Goal: Entertainment & Leisure: Browse casually

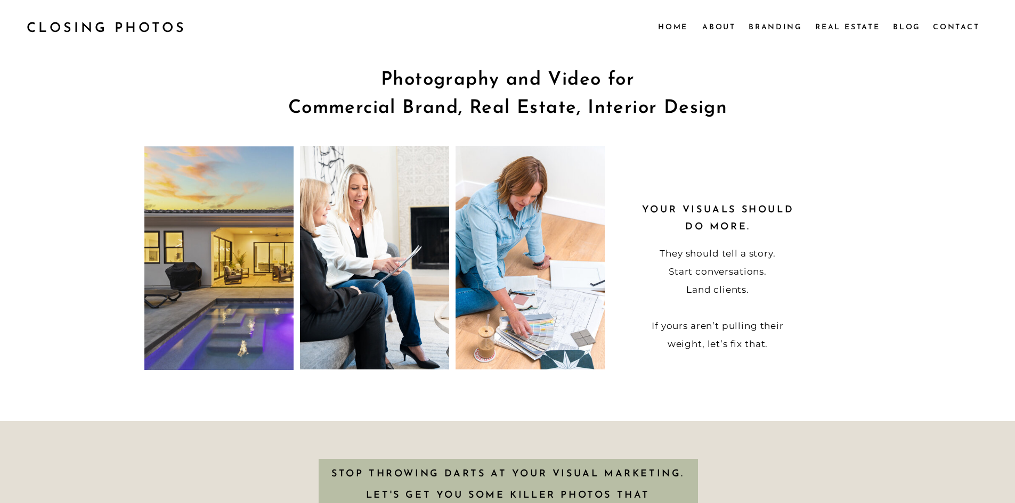
click at [851, 21] on nav "Real Estate" at bounding box center [848, 27] width 67 height 12
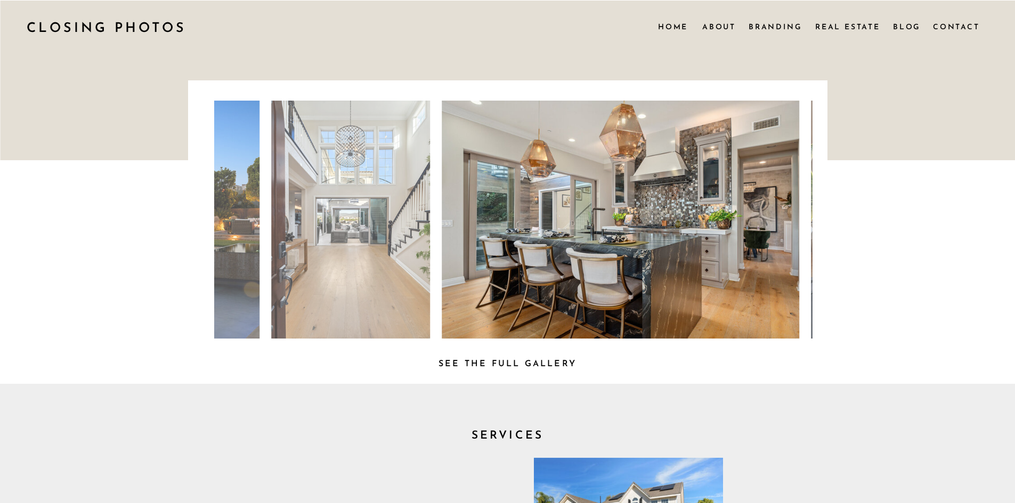
click at [540, 362] on h3 "See the full Gallery" at bounding box center [508, 362] width 162 height 11
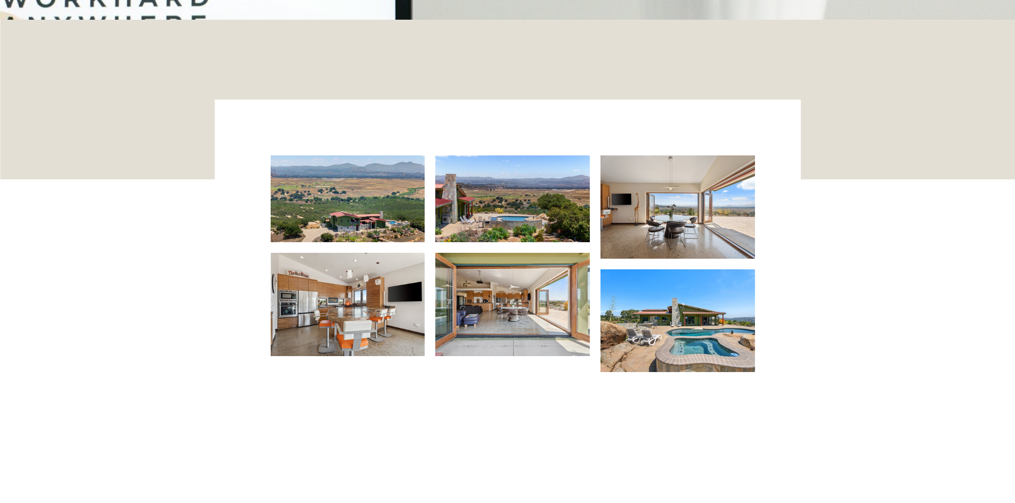
scroll to position [1976, 0]
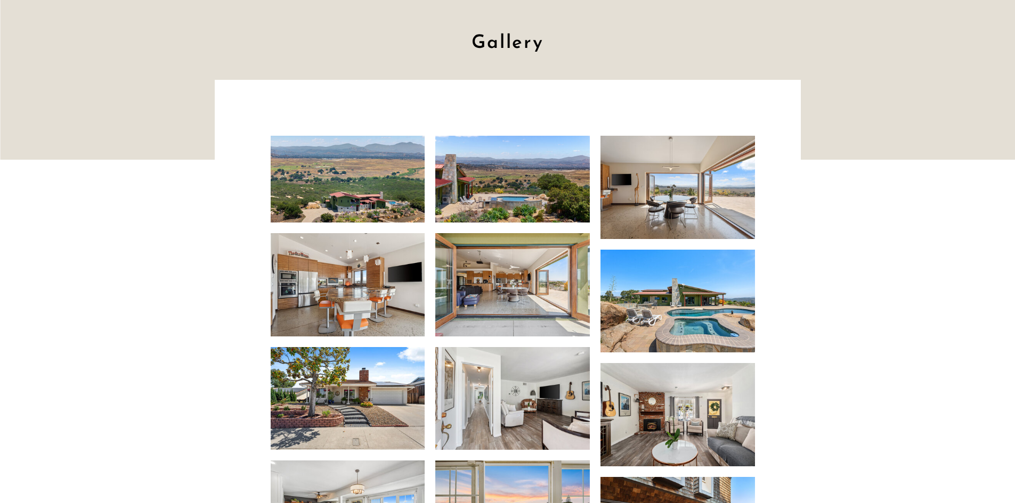
click at [332, 186] on img at bounding box center [348, 179] width 154 height 87
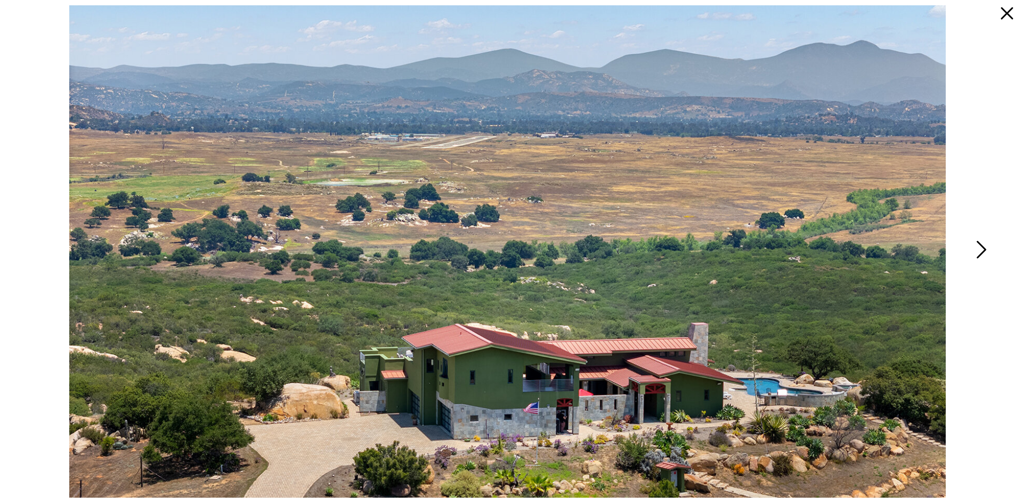
click at [978, 251] on icon at bounding box center [980, 253] width 27 height 32
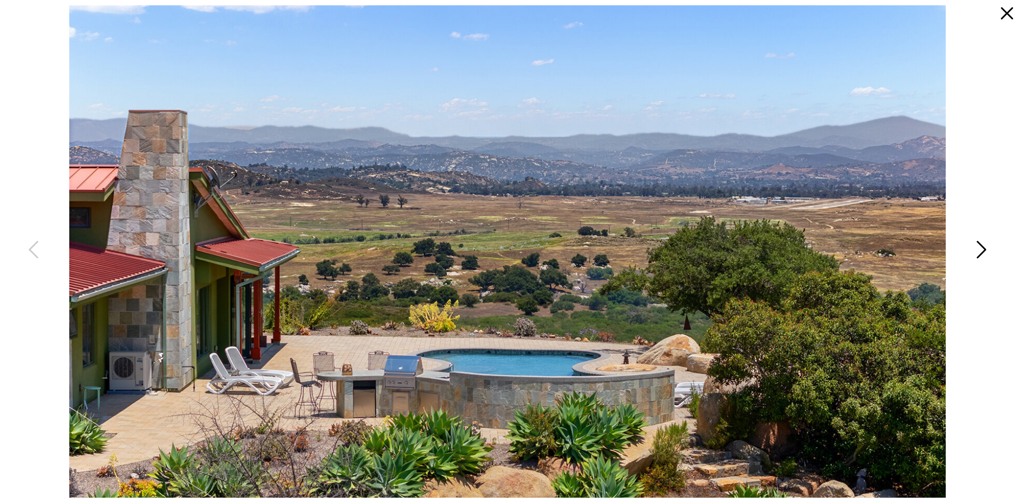
click at [978, 251] on icon at bounding box center [980, 253] width 27 height 32
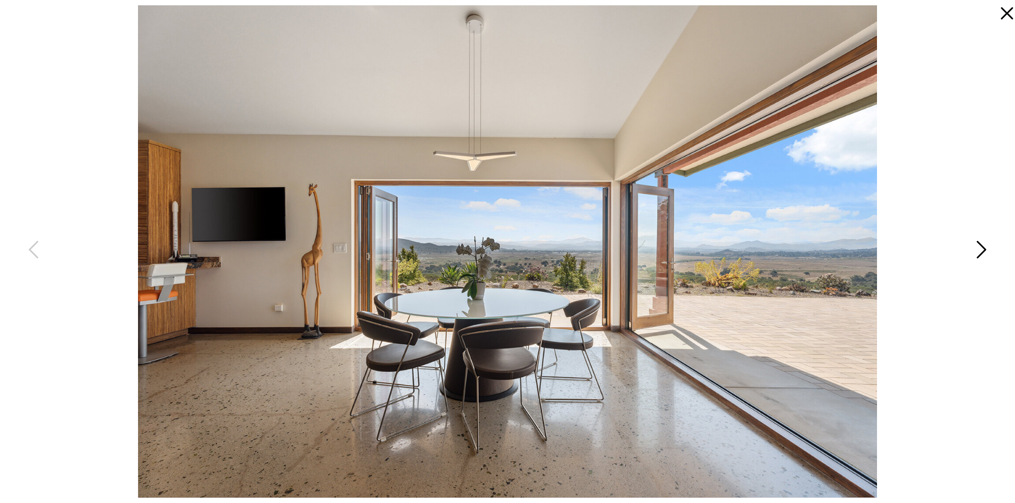
click at [978, 251] on icon at bounding box center [980, 253] width 27 height 32
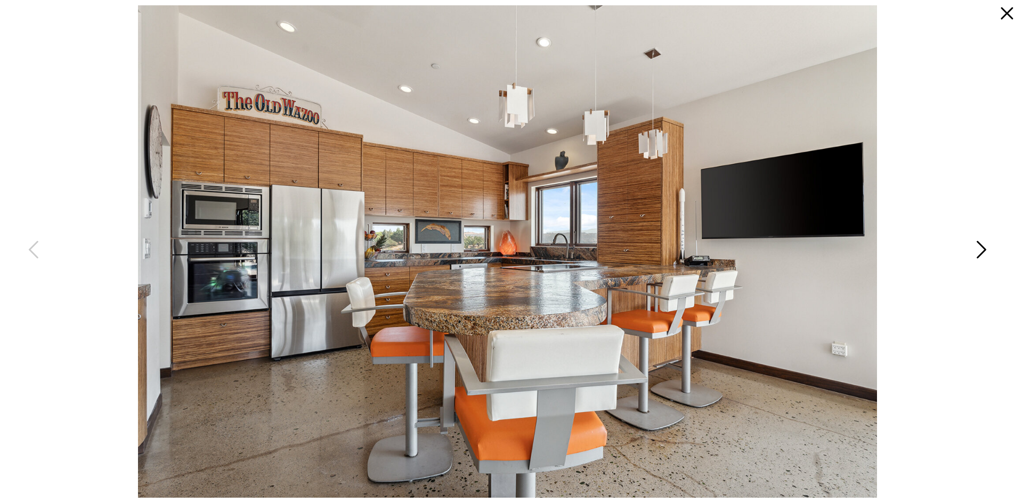
click at [978, 251] on icon at bounding box center [980, 253] width 27 height 32
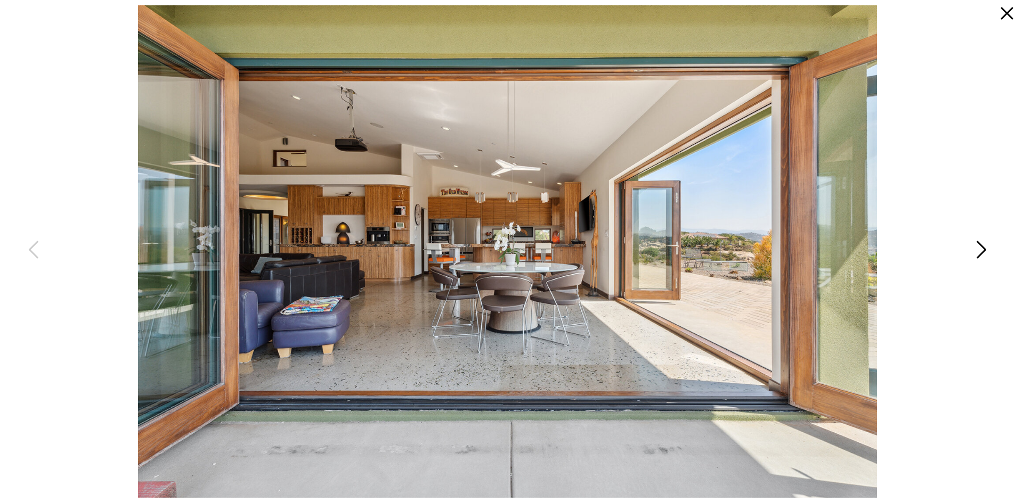
click at [978, 251] on icon at bounding box center [980, 253] width 27 height 32
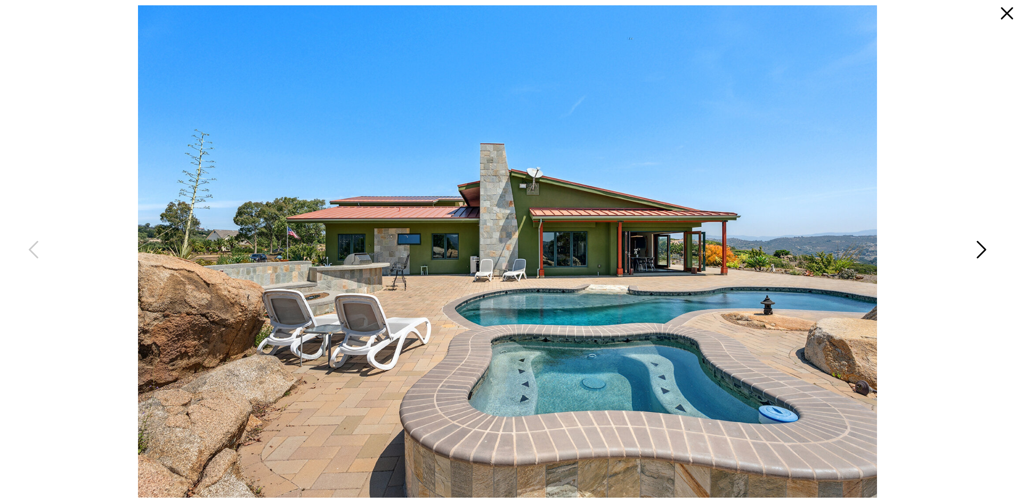
click at [978, 251] on icon at bounding box center [980, 253] width 27 height 32
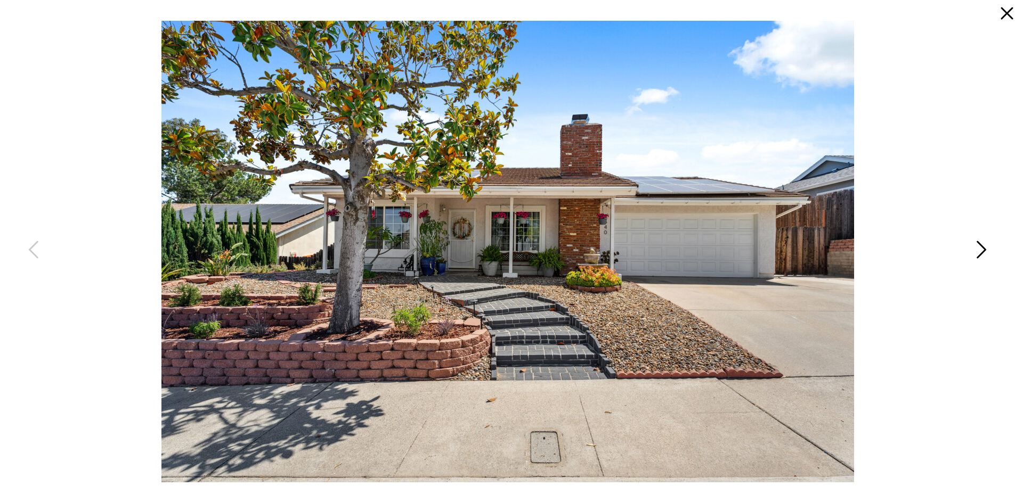
click at [978, 251] on icon at bounding box center [980, 253] width 27 height 32
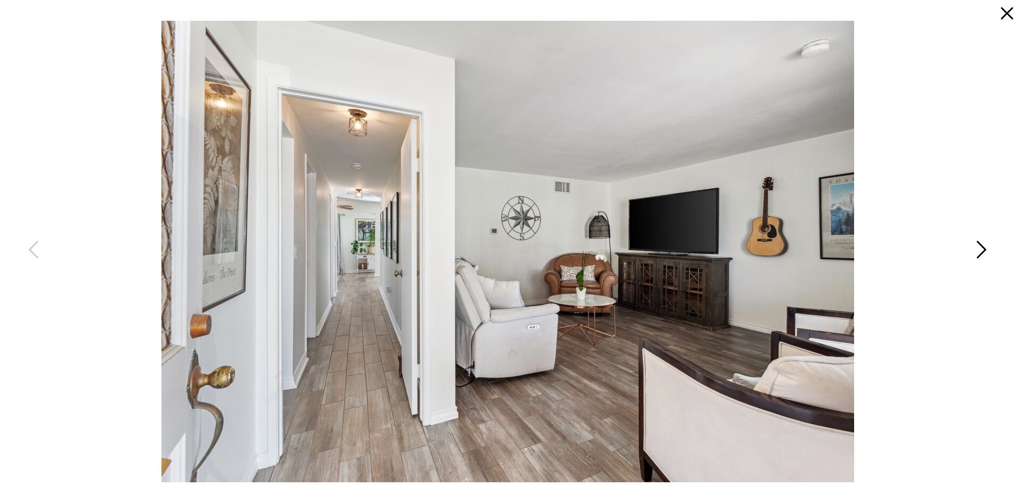
click at [978, 251] on icon at bounding box center [980, 253] width 27 height 32
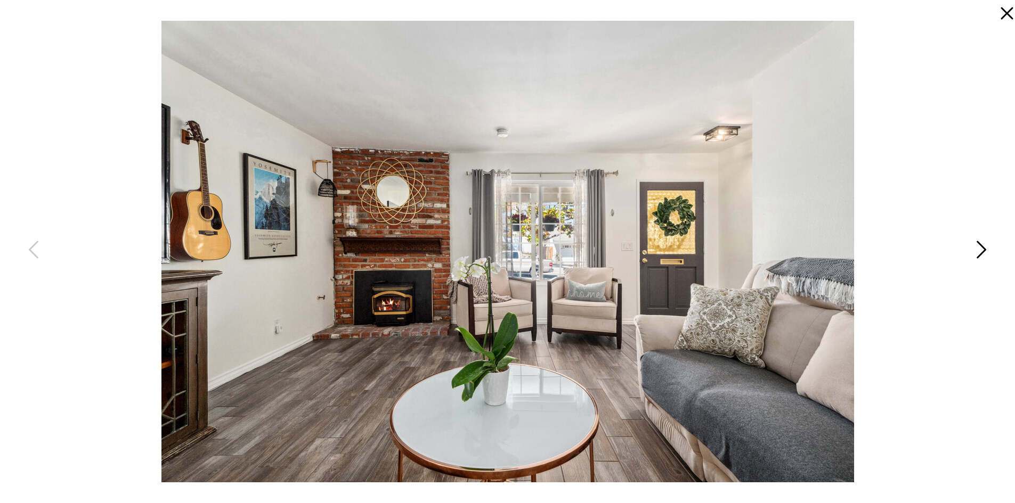
click at [978, 251] on icon at bounding box center [980, 253] width 27 height 32
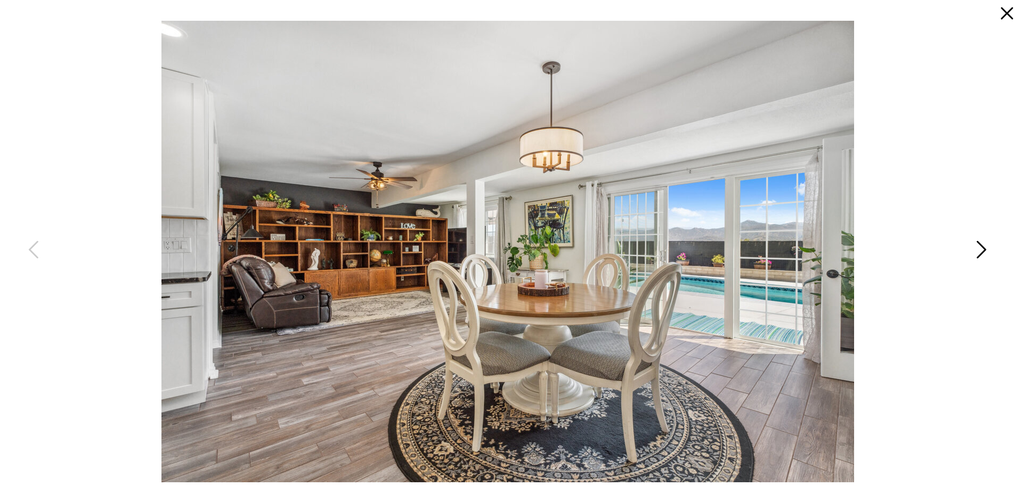
click at [978, 251] on icon at bounding box center [980, 253] width 27 height 32
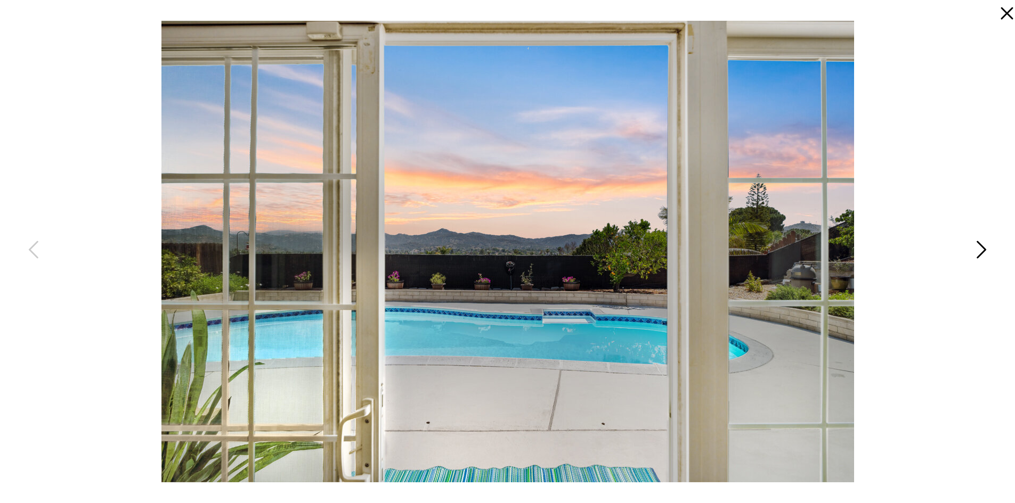
click at [978, 251] on icon at bounding box center [980, 253] width 27 height 32
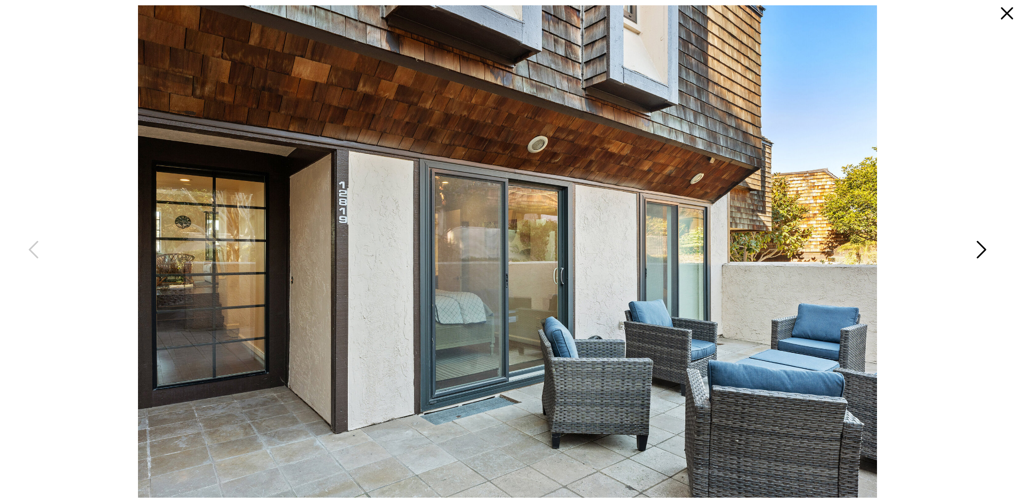
click at [978, 251] on icon at bounding box center [980, 253] width 27 height 32
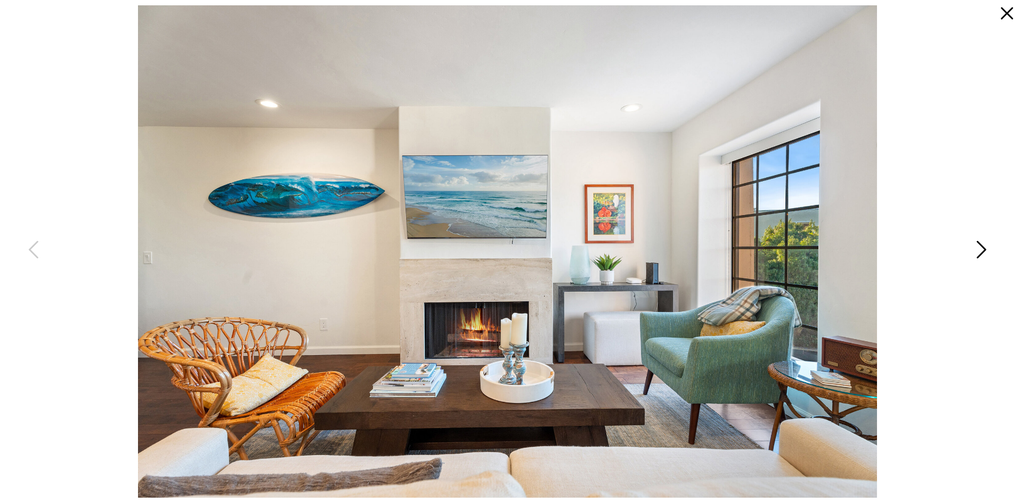
click at [978, 251] on icon at bounding box center [980, 253] width 27 height 32
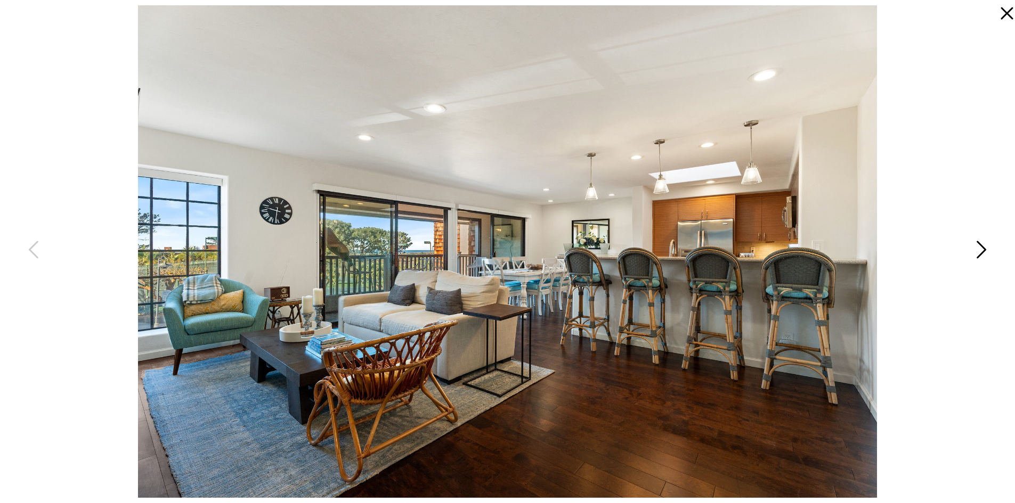
click at [978, 251] on icon at bounding box center [980, 253] width 27 height 32
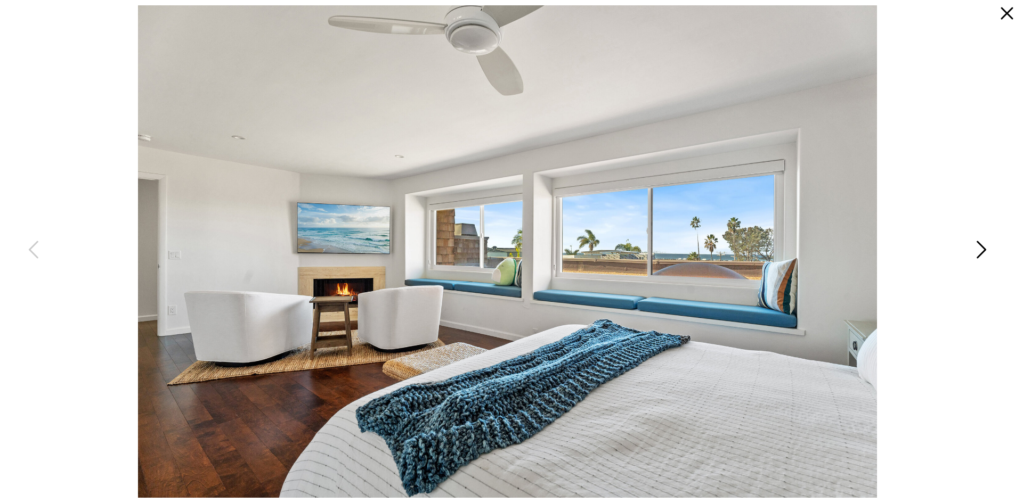
click at [978, 251] on icon at bounding box center [980, 253] width 27 height 32
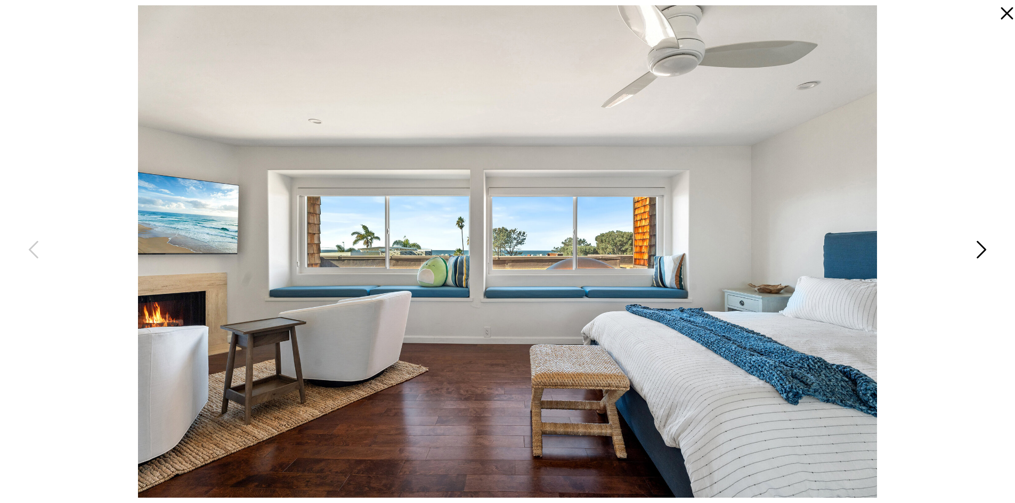
click at [978, 251] on icon at bounding box center [980, 253] width 27 height 32
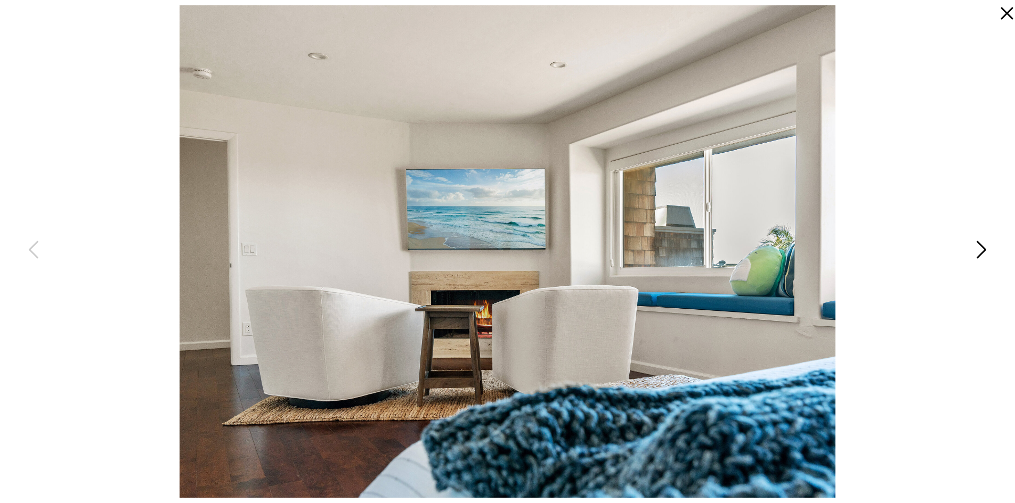
click at [978, 251] on icon at bounding box center [980, 253] width 27 height 32
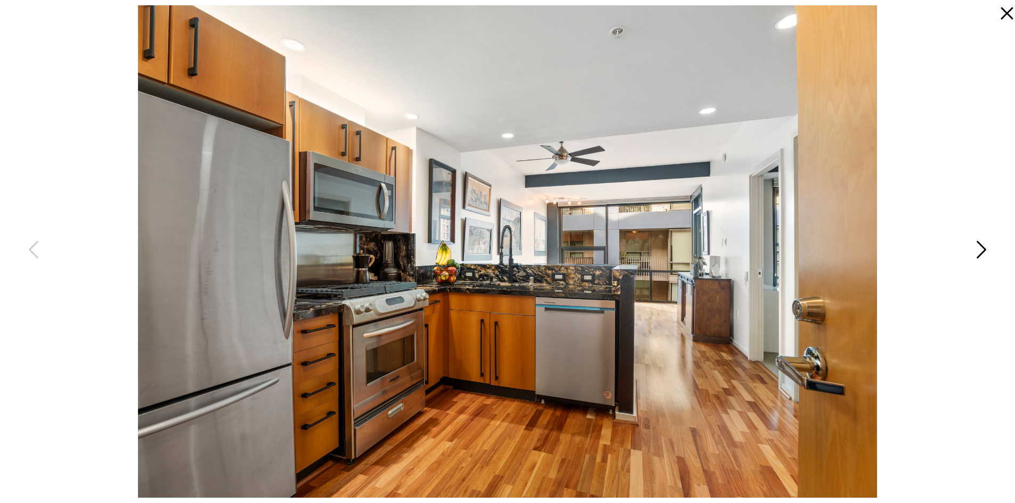
click at [978, 251] on icon at bounding box center [980, 253] width 27 height 32
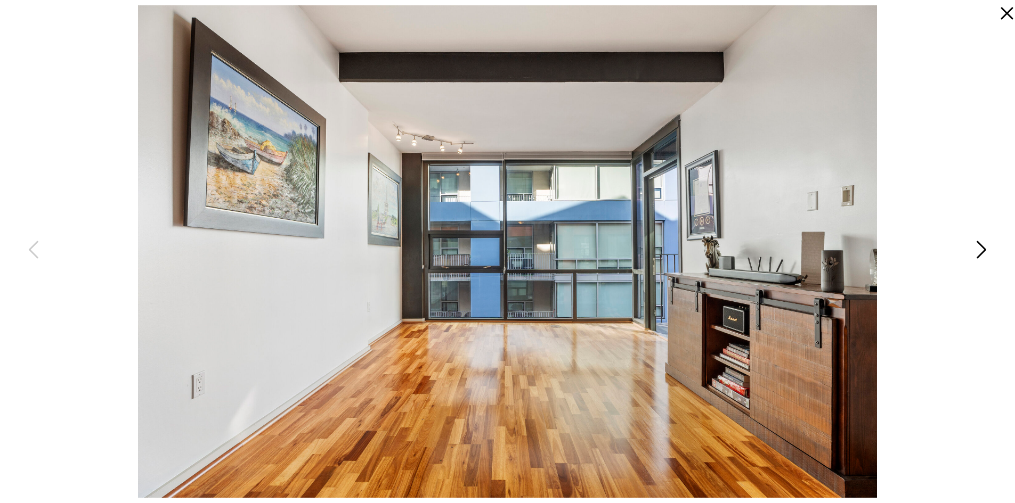
click at [978, 251] on icon at bounding box center [980, 253] width 27 height 32
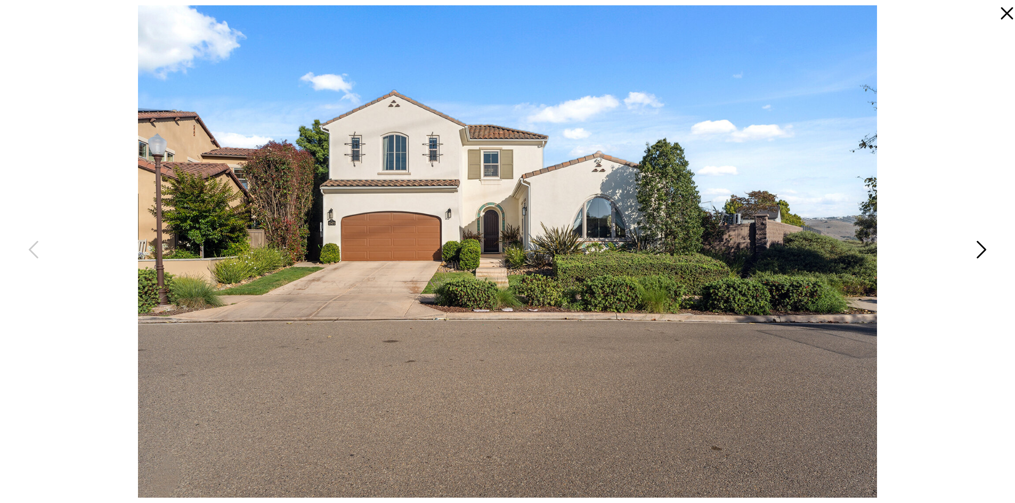
click at [978, 251] on icon at bounding box center [980, 253] width 27 height 32
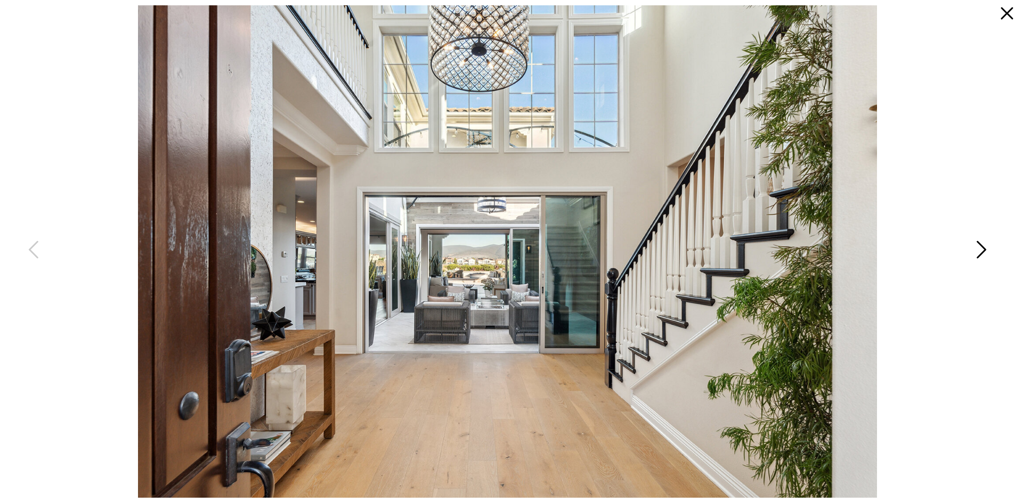
click at [978, 251] on icon at bounding box center [980, 253] width 27 height 32
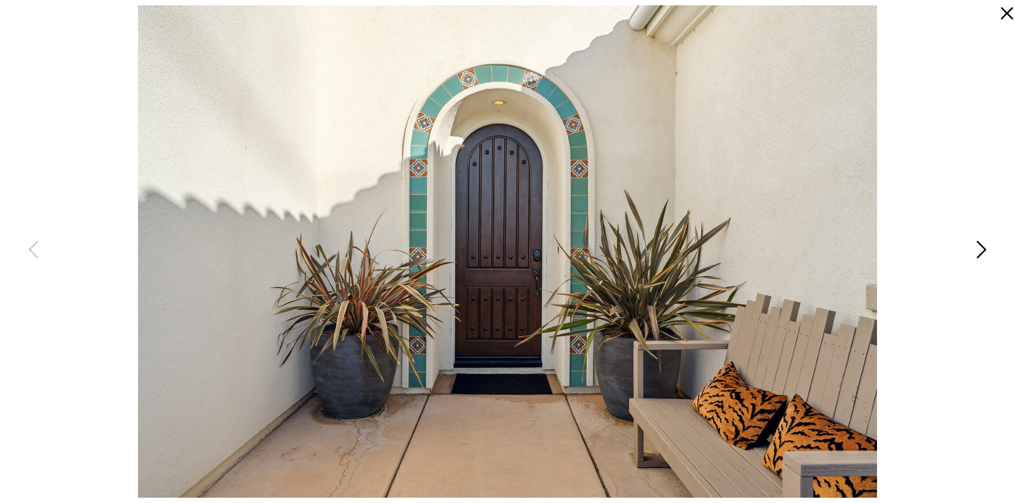
click at [978, 251] on icon at bounding box center [980, 253] width 27 height 32
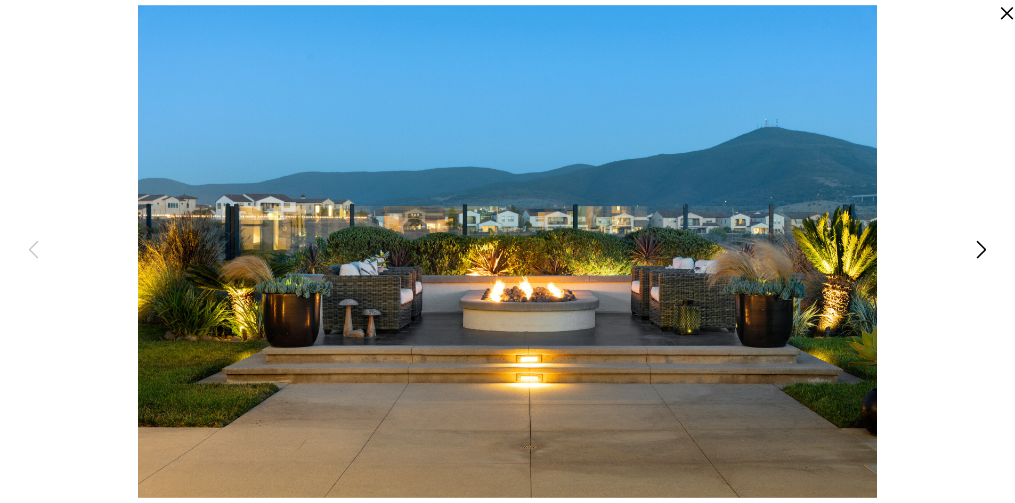
click at [978, 251] on icon at bounding box center [980, 253] width 27 height 32
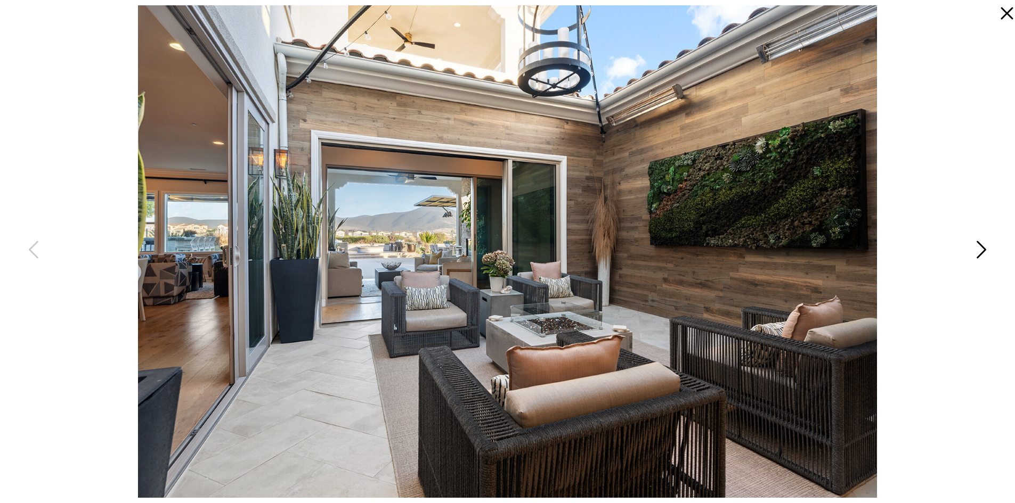
click at [978, 251] on icon at bounding box center [980, 253] width 27 height 32
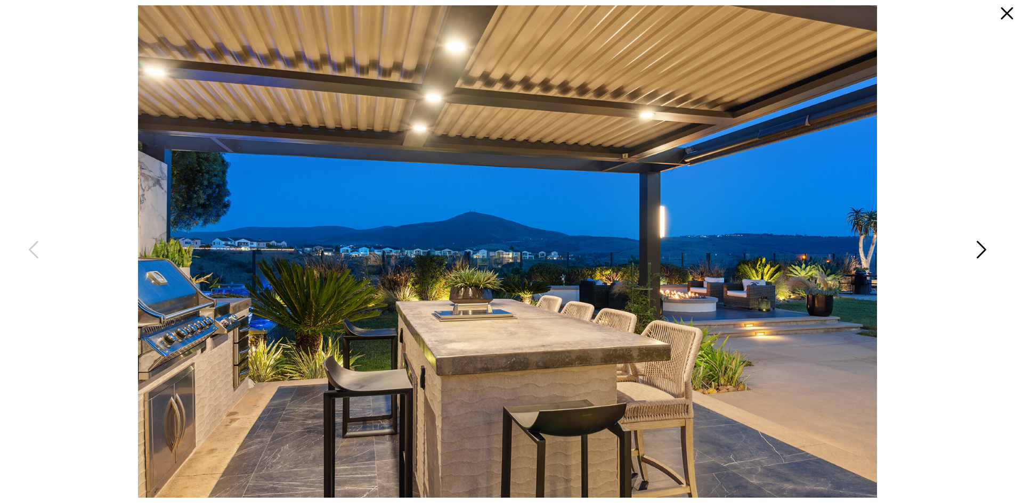
click at [978, 251] on icon at bounding box center [980, 253] width 27 height 32
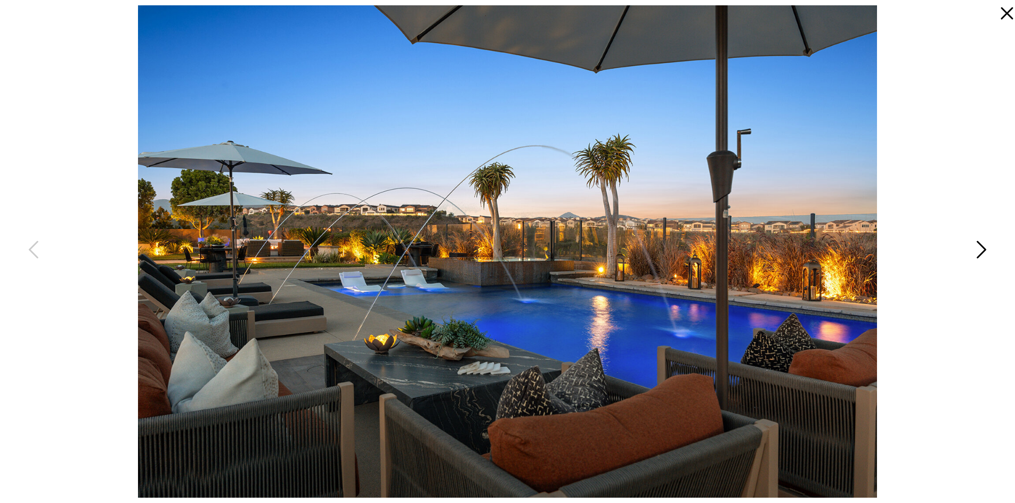
click at [978, 251] on icon at bounding box center [980, 253] width 27 height 32
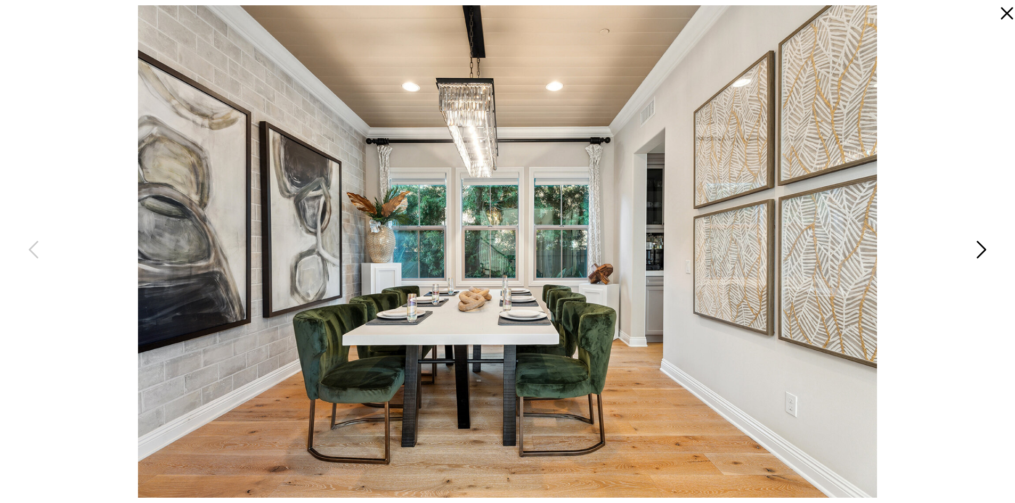
click at [978, 251] on icon at bounding box center [980, 253] width 27 height 32
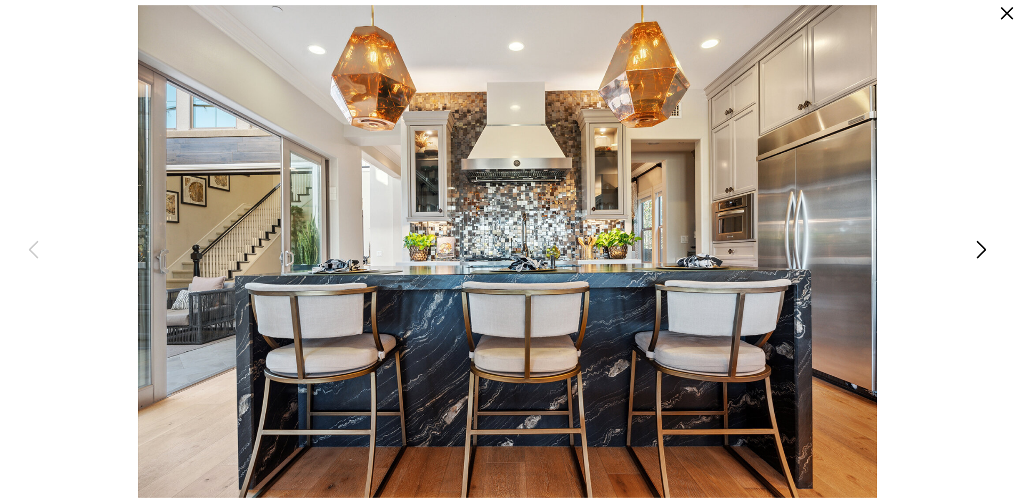
click at [978, 251] on icon at bounding box center [980, 253] width 27 height 32
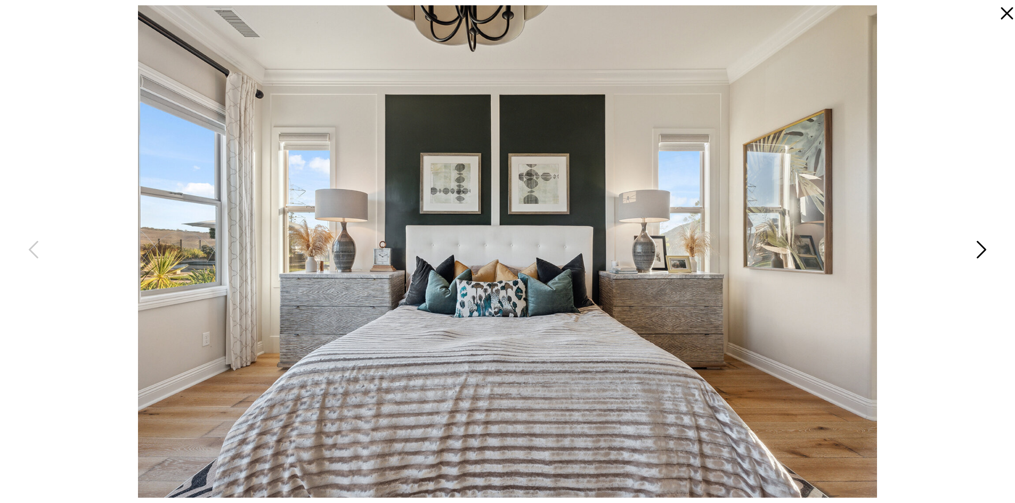
click at [978, 251] on icon at bounding box center [980, 253] width 27 height 32
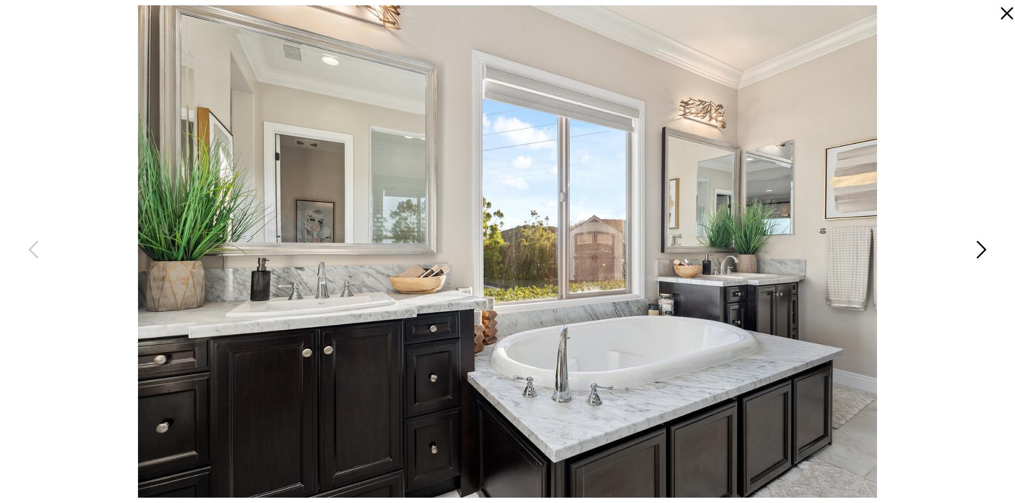
click at [978, 251] on icon at bounding box center [980, 253] width 27 height 32
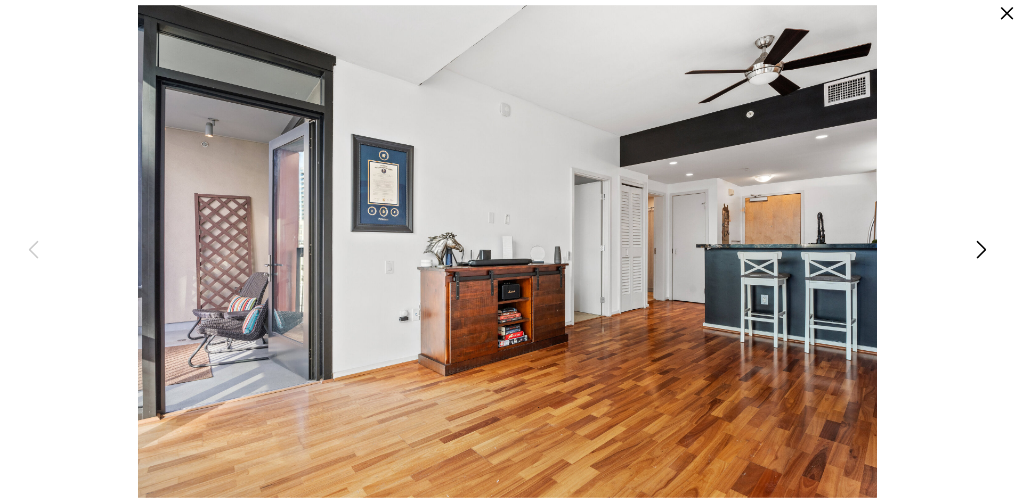
click at [978, 251] on icon at bounding box center [980, 253] width 27 height 32
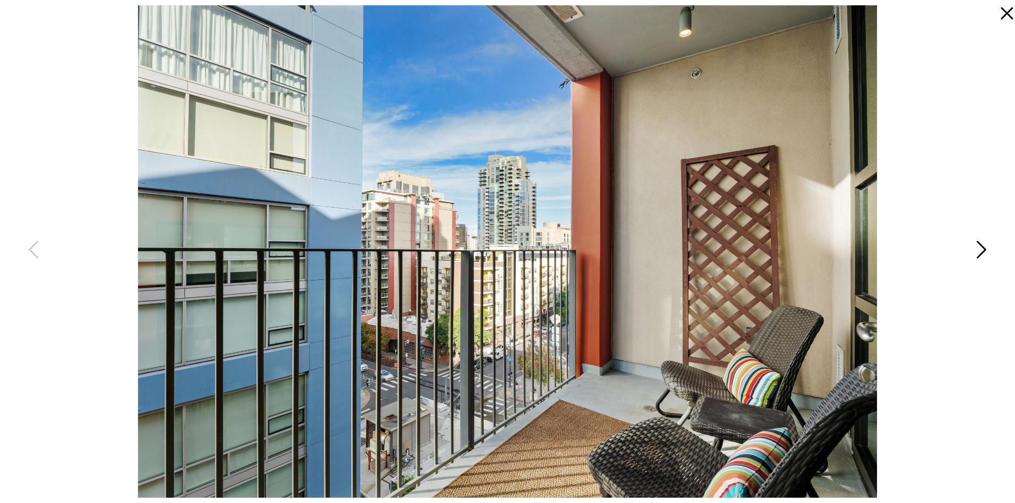
click at [978, 251] on icon at bounding box center [980, 253] width 27 height 32
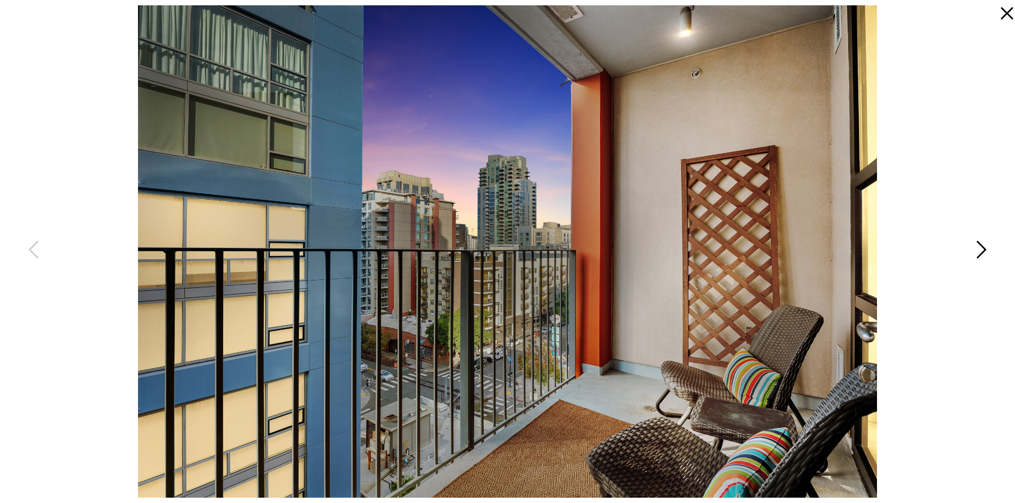
click at [978, 251] on icon at bounding box center [980, 253] width 27 height 32
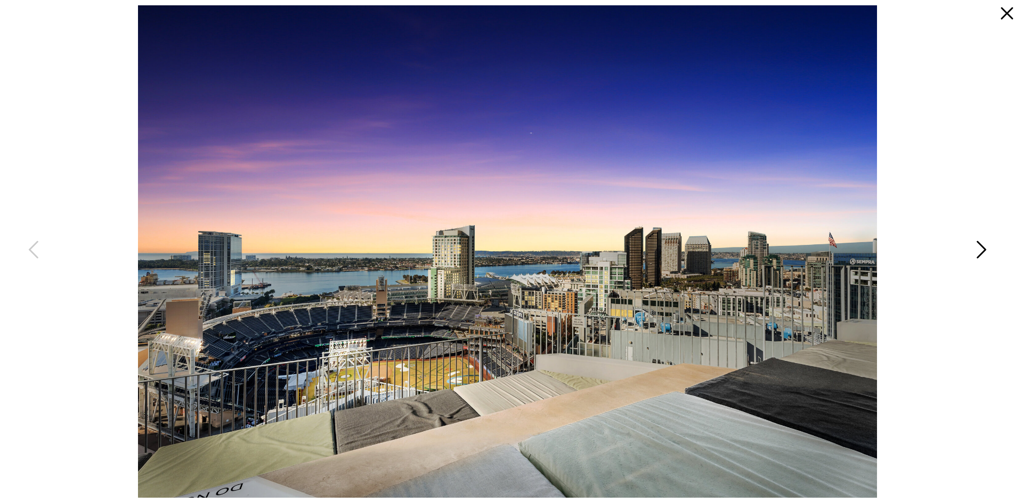
click at [978, 251] on icon at bounding box center [980, 253] width 27 height 32
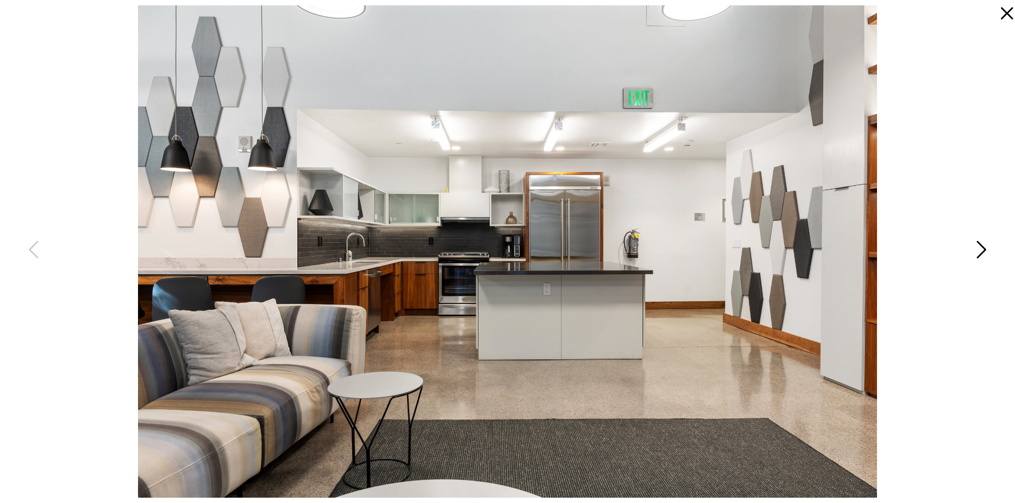
click at [978, 251] on icon at bounding box center [980, 253] width 27 height 32
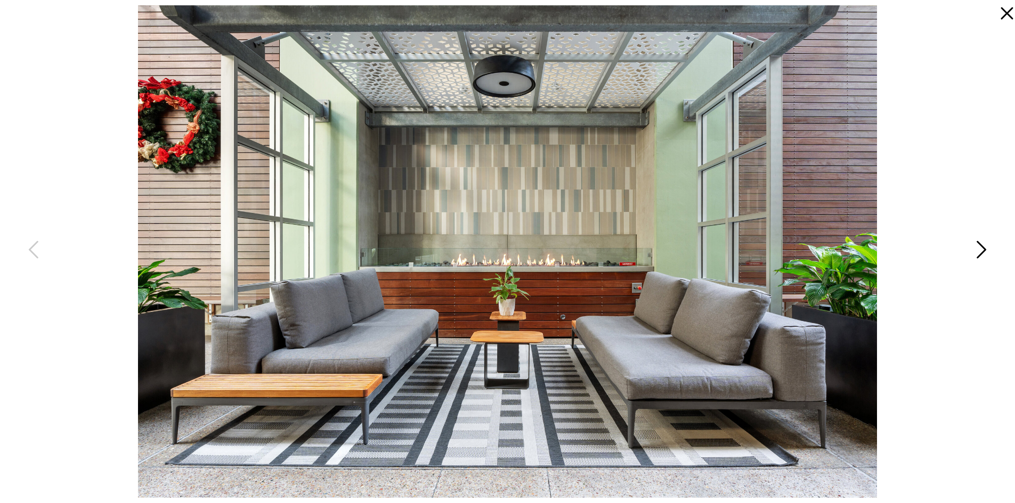
click at [978, 251] on icon at bounding box center [980, 253] width 27 height 32
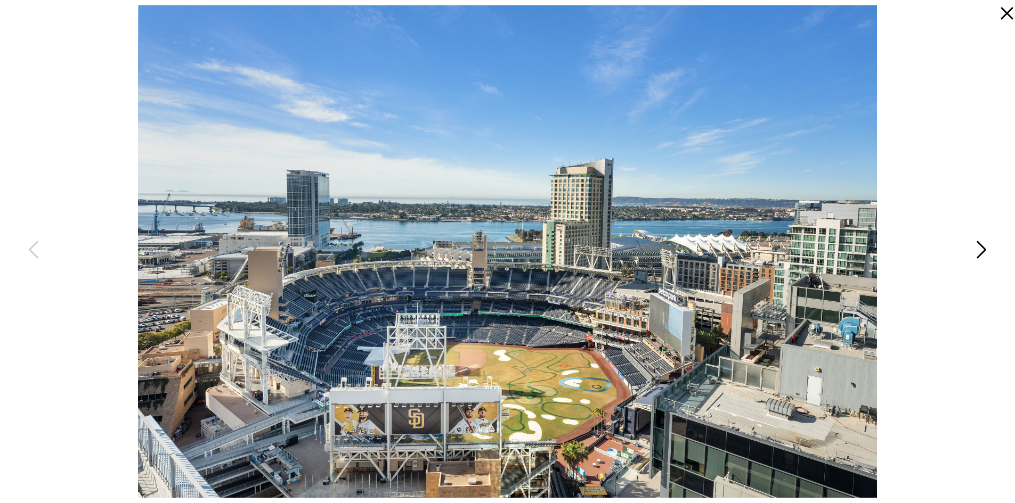
click at [978, 251] on icon at bounding box center [980, 253] width 27 height 32
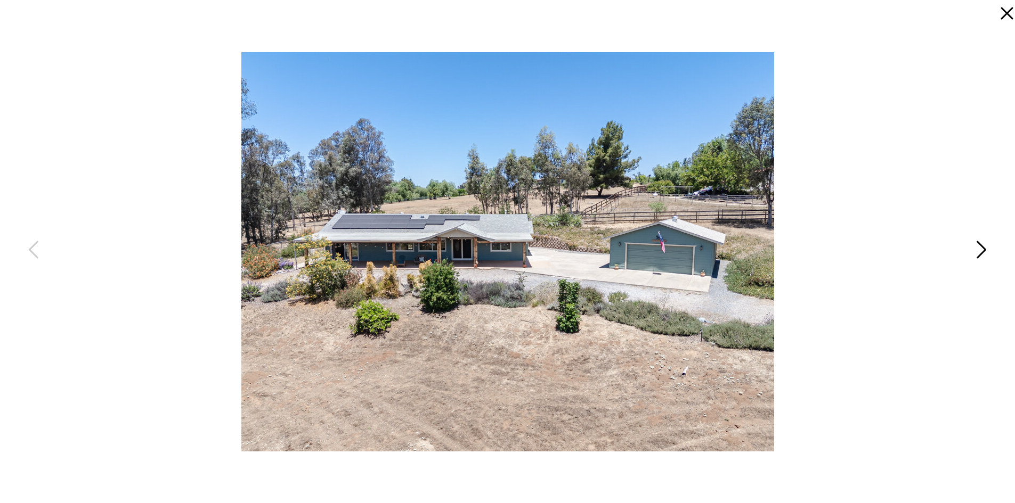
click at [978, 251] on icon at bounding box center [980, 253] width 27 height 32
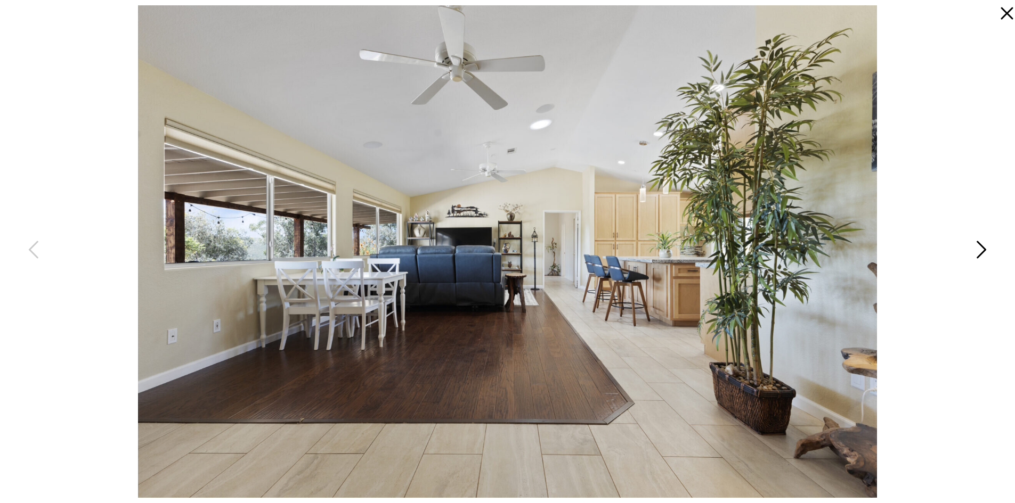
click at [978, 251] on icon at bounding box center [980, 253] width 27 height 32
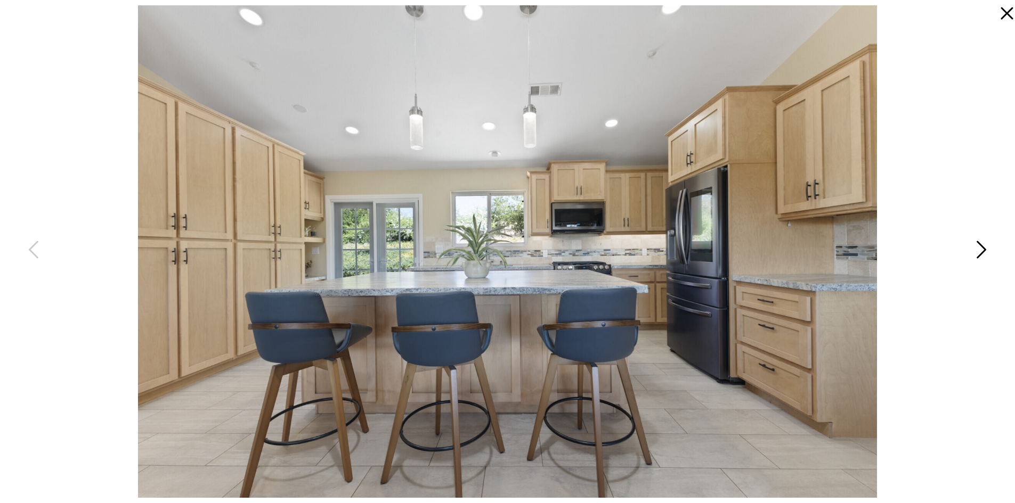
click at [978, 251] on icon at bounding box center [980, 253] width 27 height 32
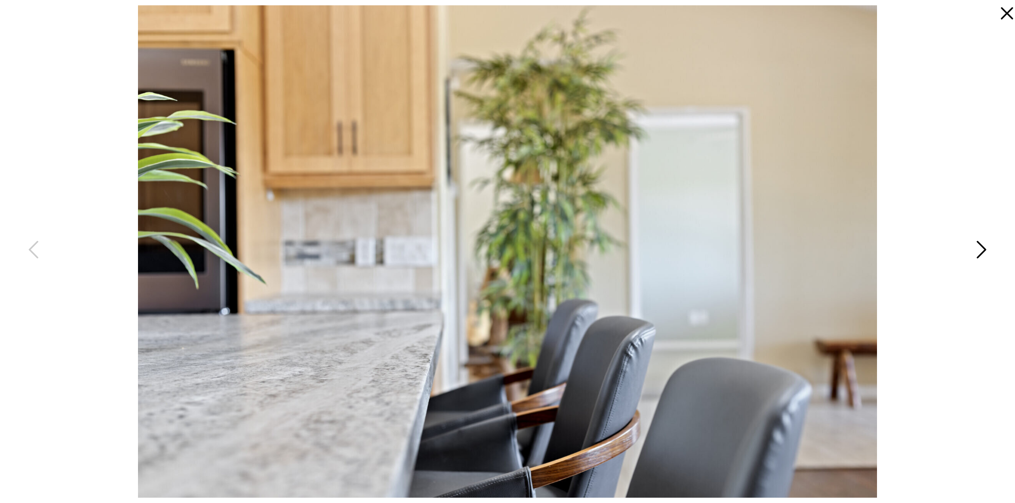
click at [978, 251] on icon at bounding box center [980, 253] width 27 height 32
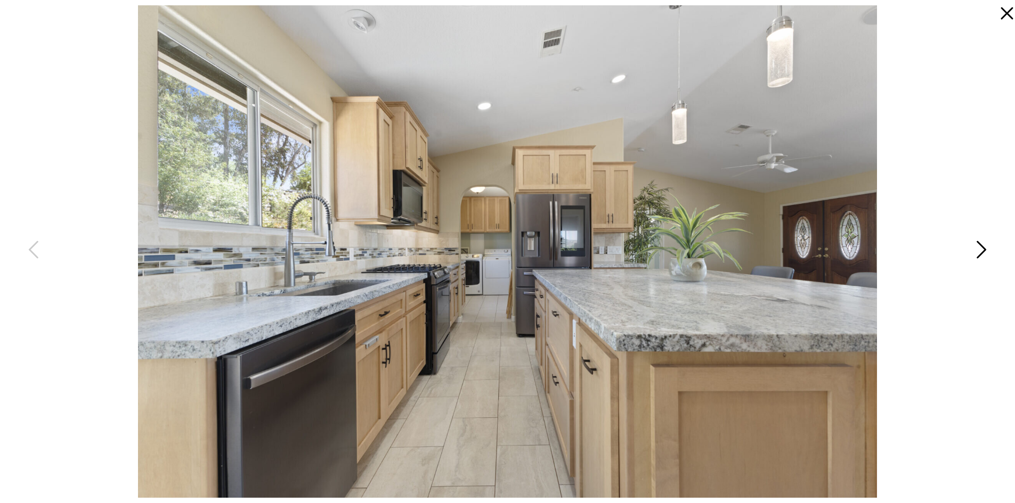
click at [978, 251] on icon at bounding box center [980, 253] width 27 height 32
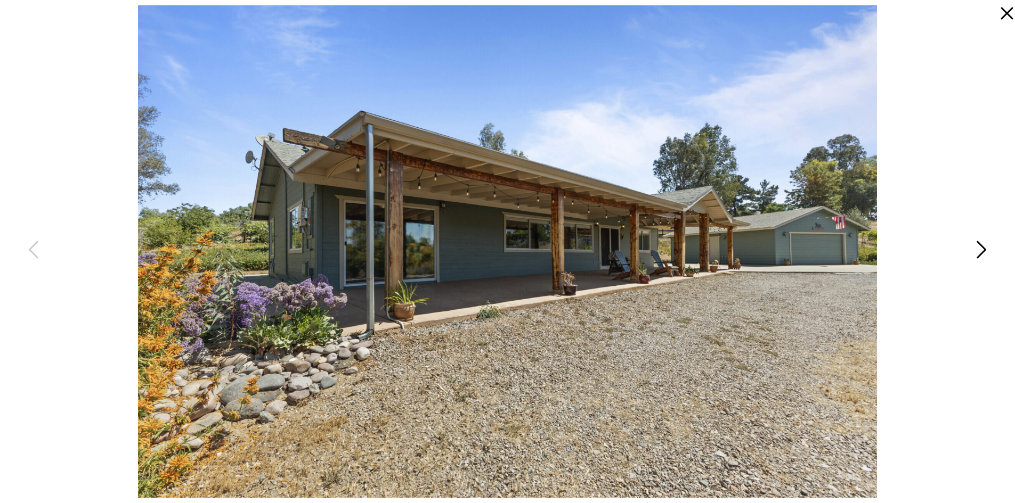
click at [978, 251] on icon at bounding box center [980, 253] width 27 height 32
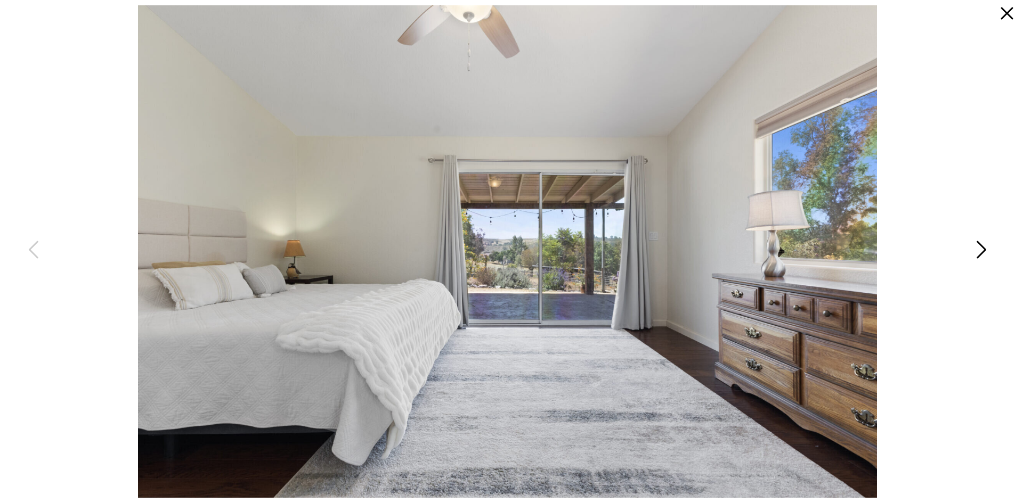
click at [978, 251] on icon at bounding box center [980, 253] width 27 height 32
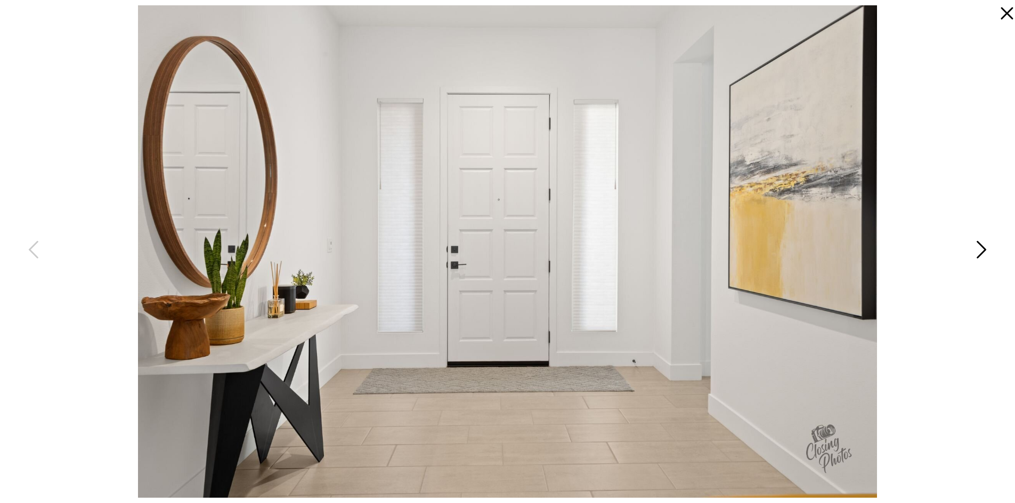
click at [978, 251] on icon at bounding box center [980, 253] width 27 height 32
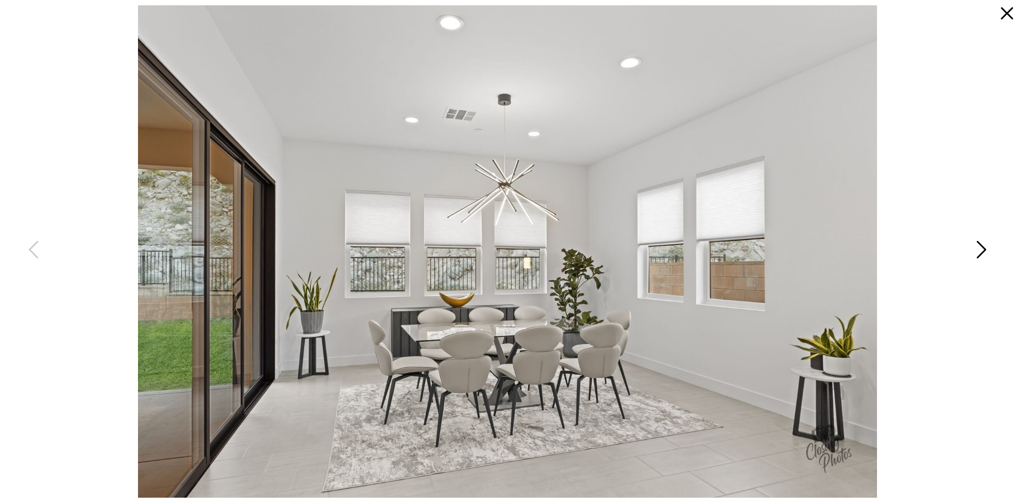
click at [978, 251] on icon at bounding box center [980, 253] width 27 height 32
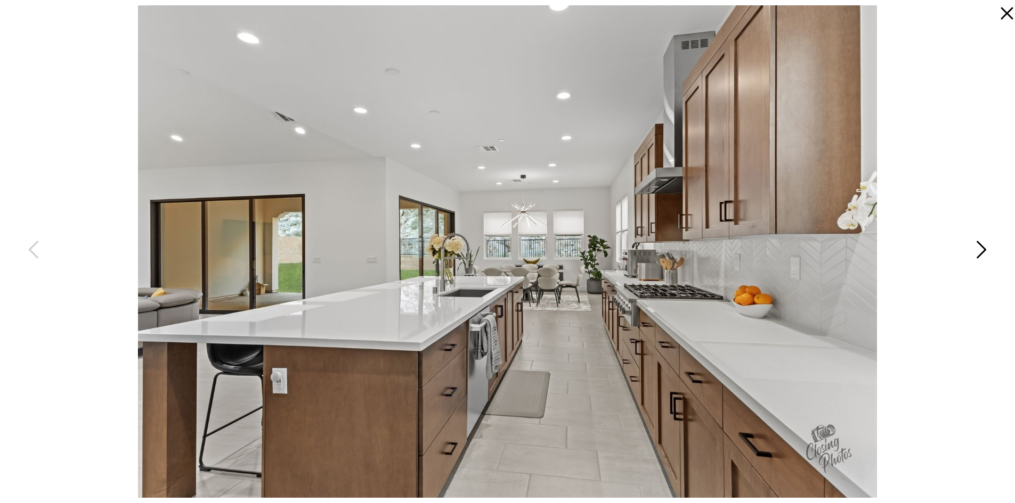
click at [978, 251] on icon at bounding box center [980, 253] width 27 height 32
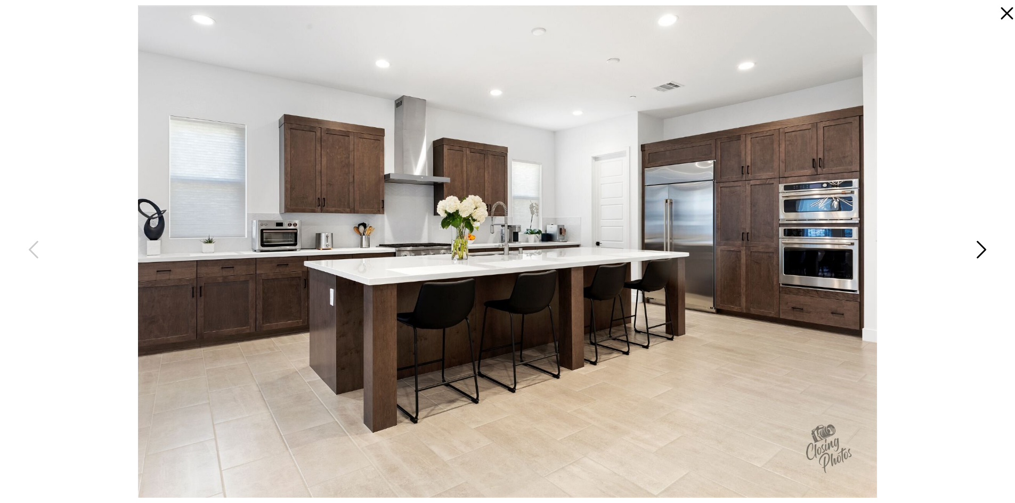
click at [978, 251] on icon at bounding box center [980, 253] width 27 height 32
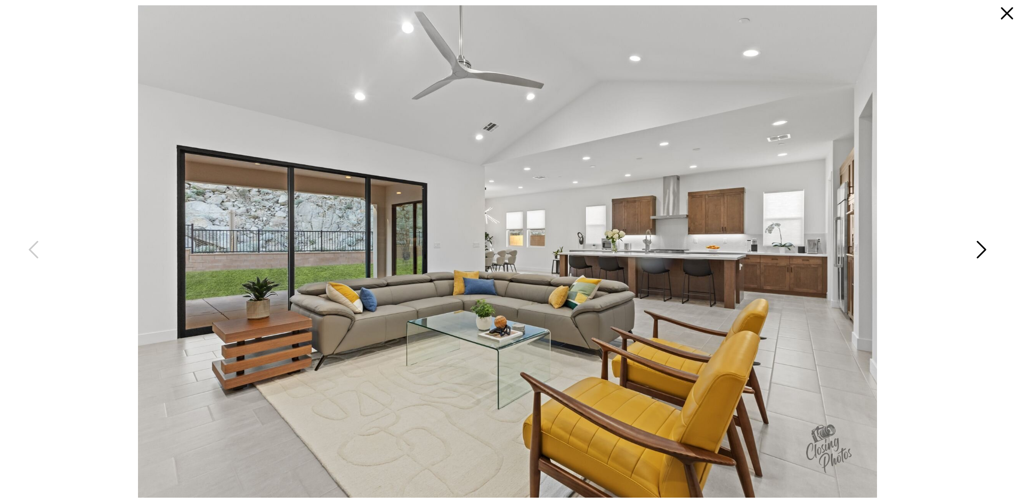
click at [978, 251] on icon at bounding box center [980, 253] width 27 height 32
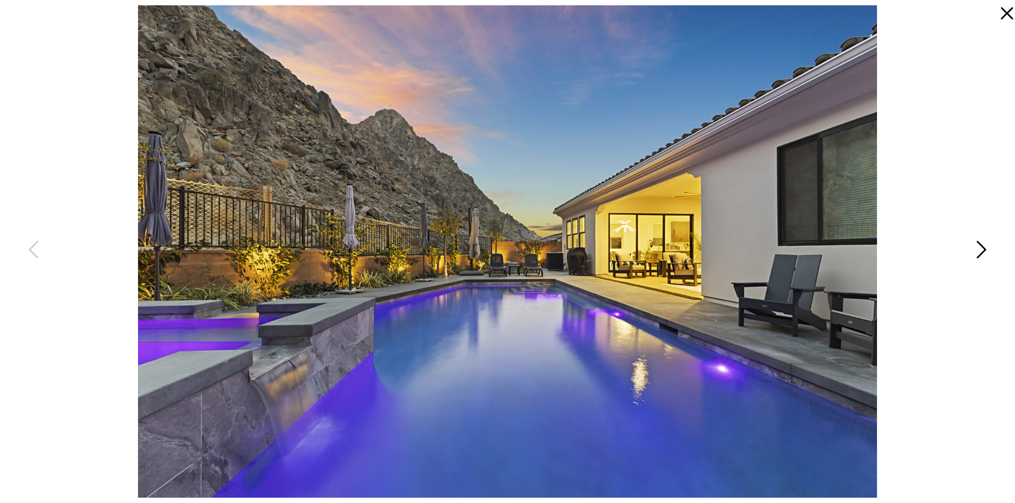
click at [978, 251] on icon at bounding box center [980, 253] width 27 height 32
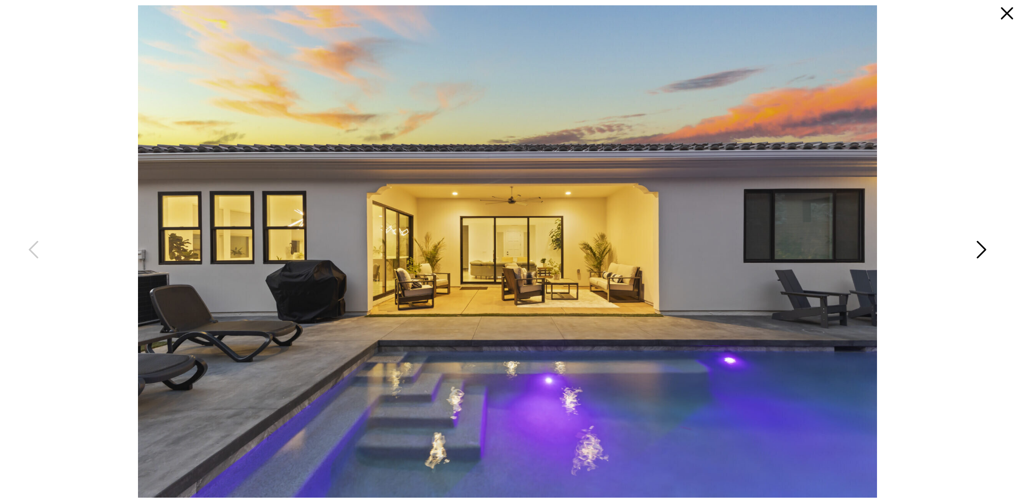
click at [978, 251] on icon at bounding box center [980, 253] width 27 height 32
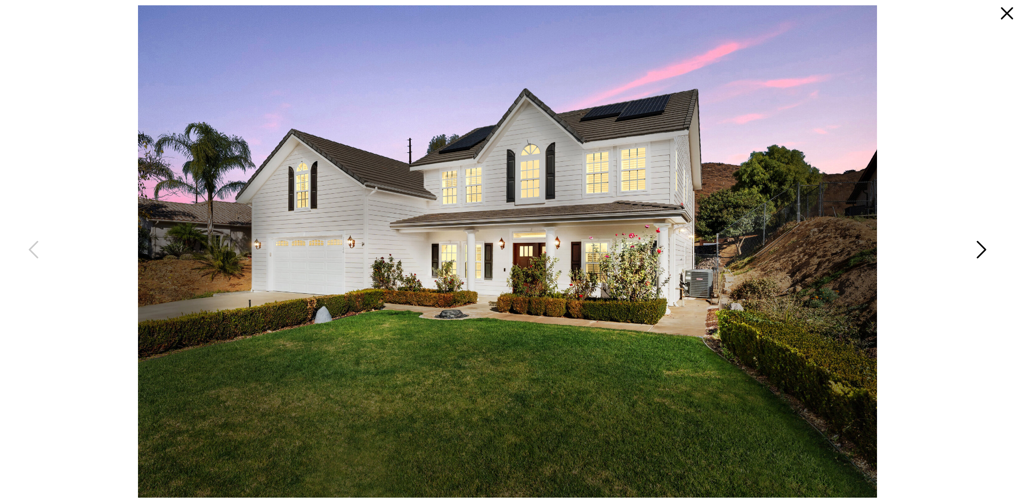
click at [978, 251] on icon at bounding box center [980, 253] width 27 height 32
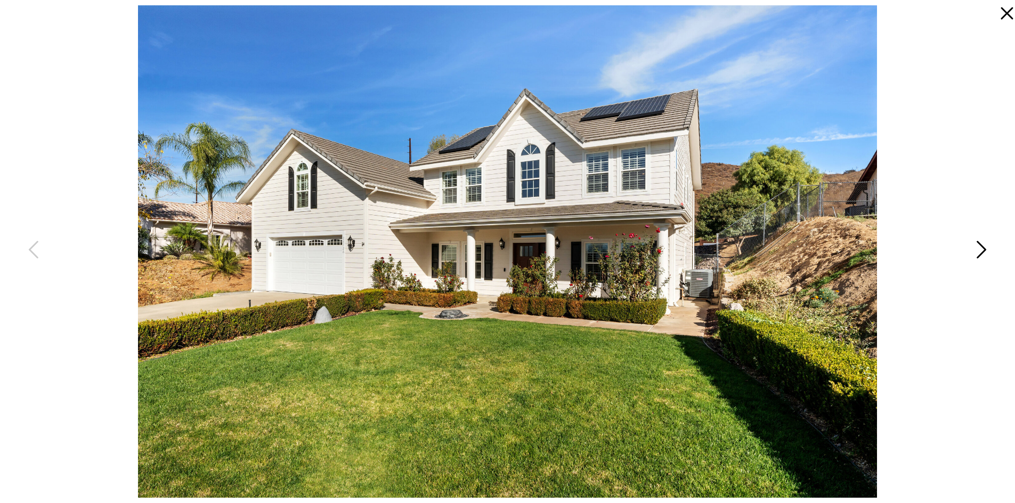
click at [978, 251] on icon at bounding box center [980, 253] width 27 height 32
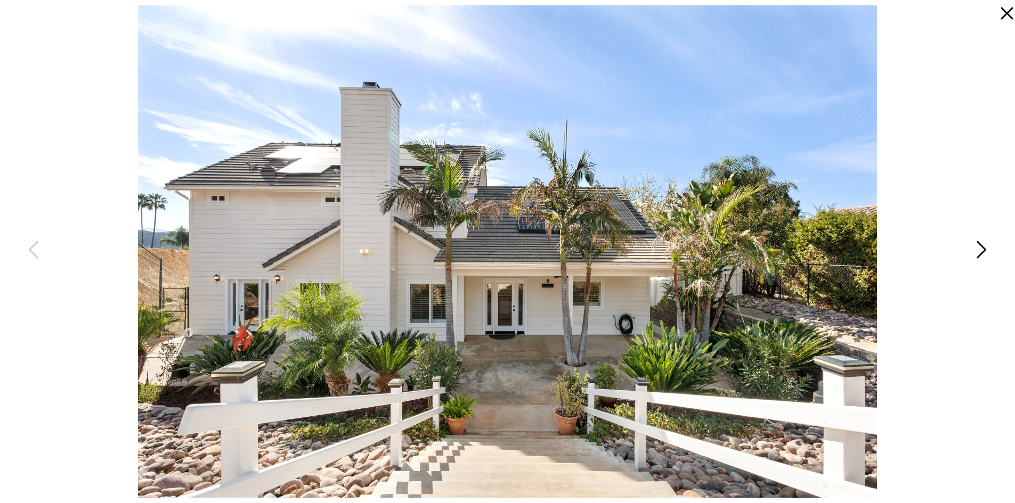
click at [978, 251] on icon at bounding box center [980, 253] width 27 height 32
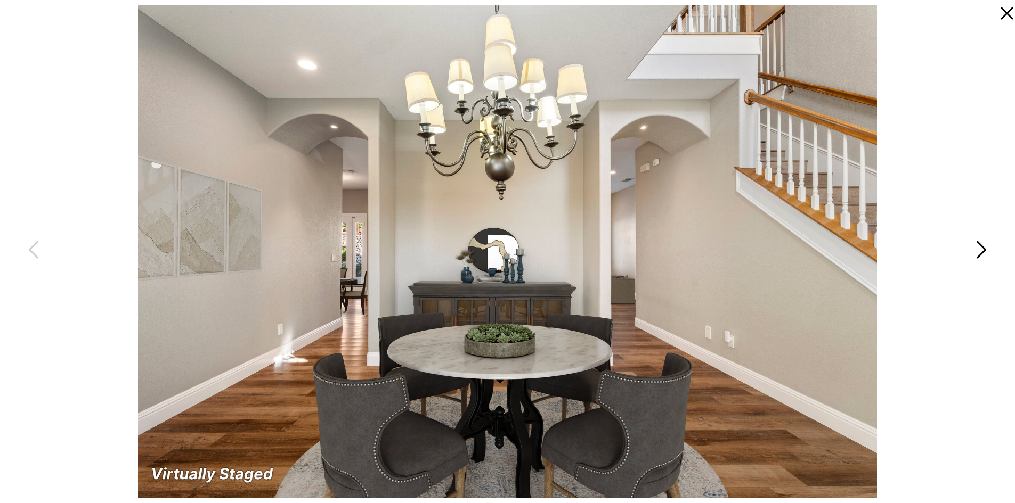
click at [978, 251] on icon at bounding box center [980, 253] width 27 height 32
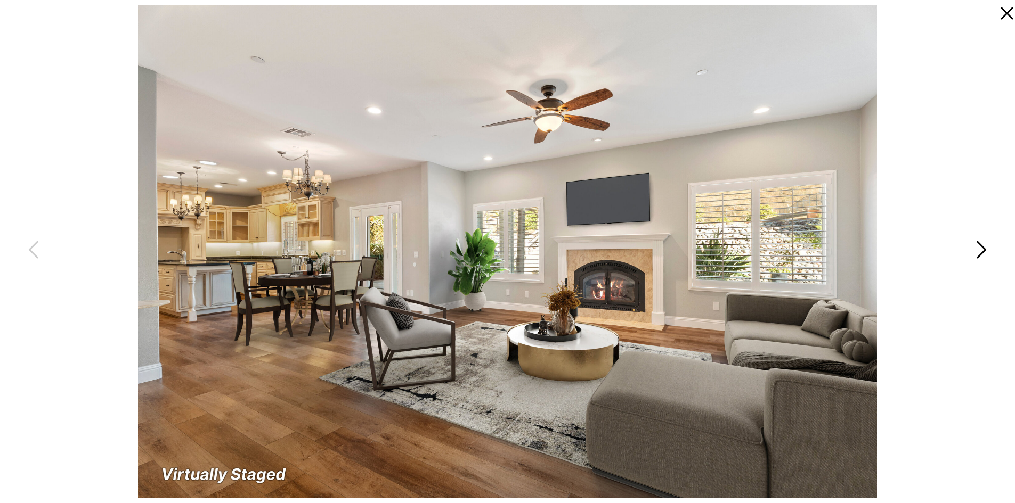
click at [978, 251] on icon at bounding box center [980, 253] width 27 height 32
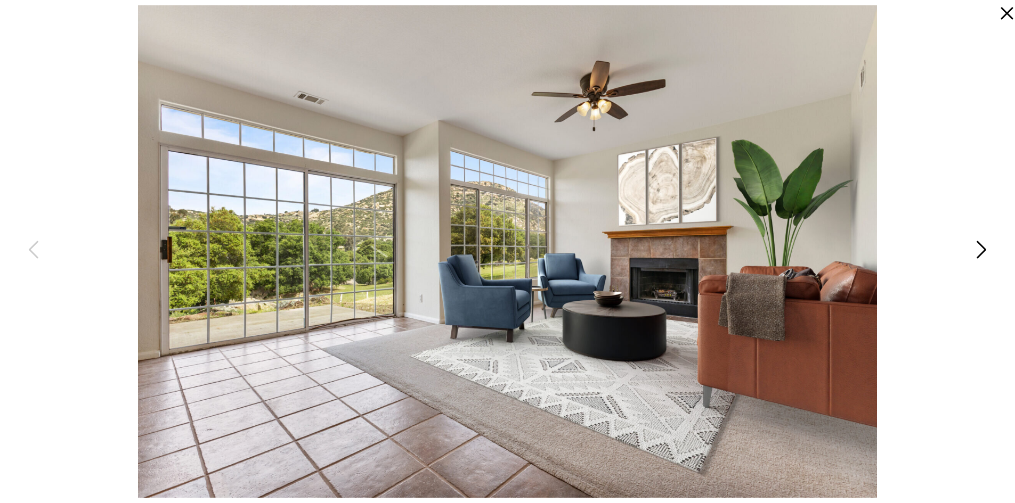
click at [978, 251] on icon at bounding box center [980, 253] width 27 height 32
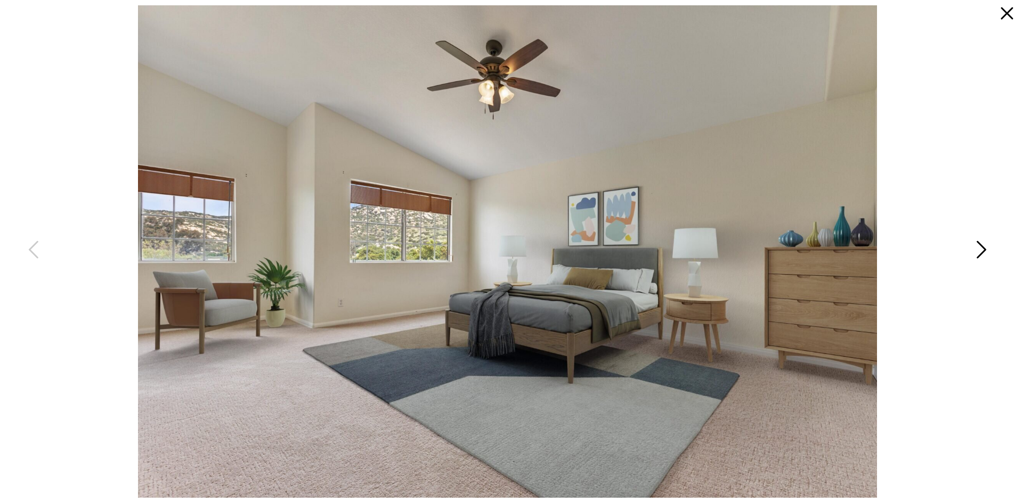
click at [978, 251] on icon at bounding box center [980, 253] width 27 height 32
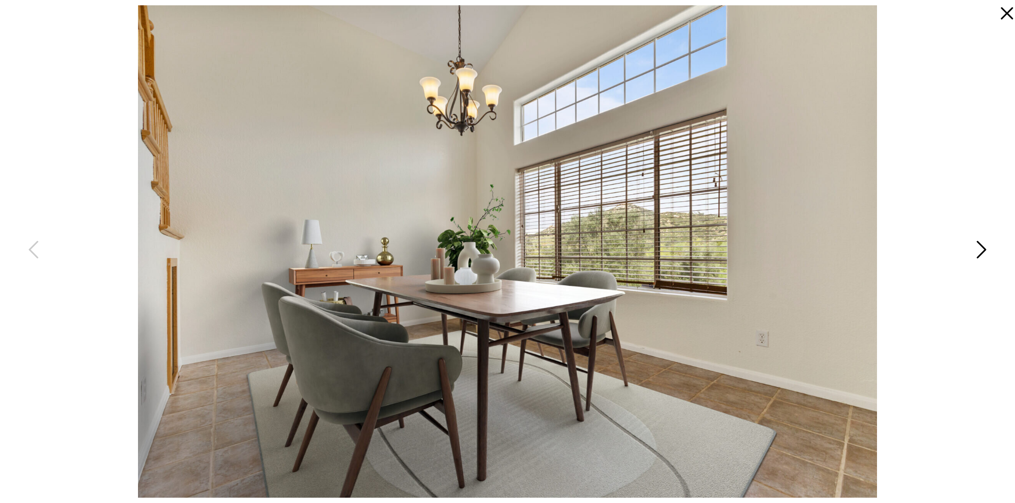
click at [978, 251] on icon at bounding box center [980, 253] width 27 height 32
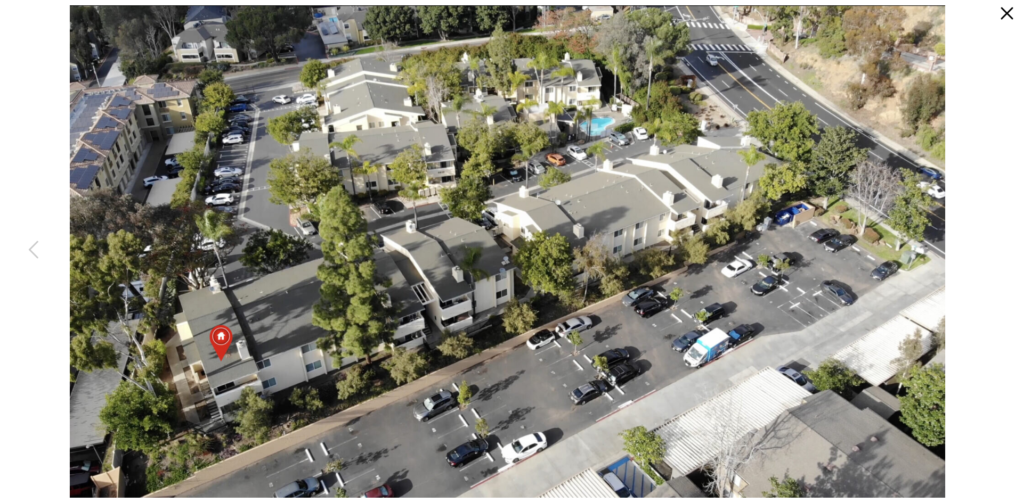
click at [978, 251] on div at bounding box center [507, 251] width 1015 height 503
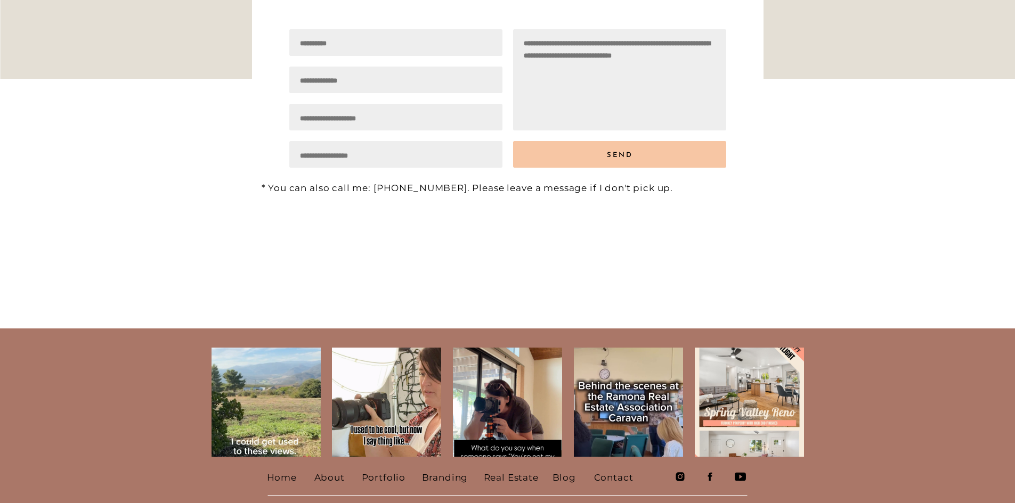
scroll to position [5012, 0]
